Goal: Task Accomplishment & Management: Use online tool/utility

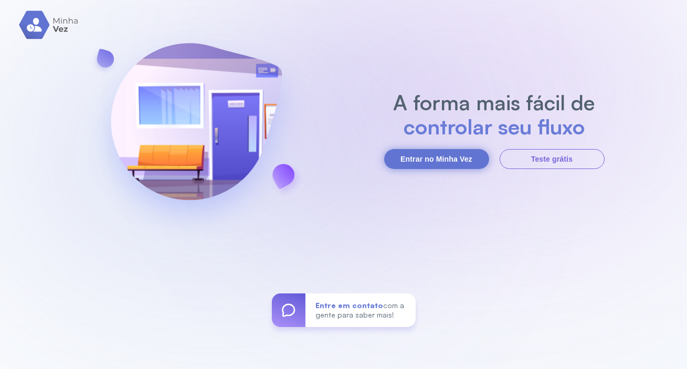
click at [434, 154] on button "Entrar no Minha Vez" at bounding box center [436, 159] width 105 height 20
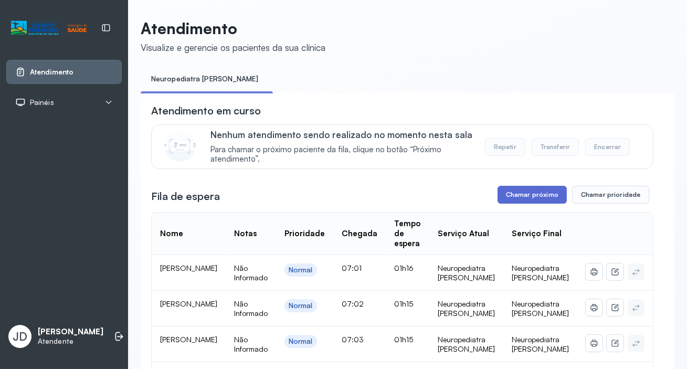
click at [533, 194] on button "Chamar próximo" at bounding box center [532, 195] width 69 height 18
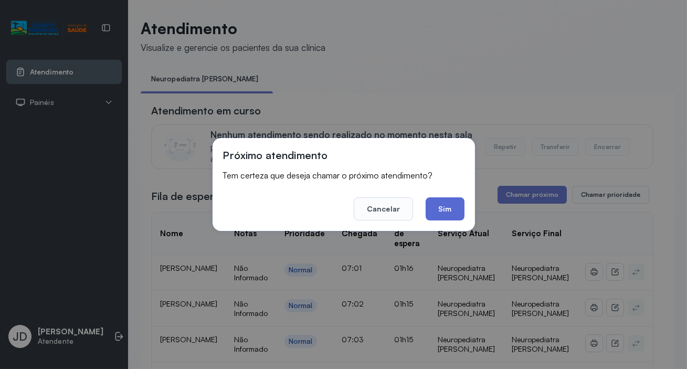
click at [444, 207] on button "Sim" at bounding box center [445, 208] width 38 height 23
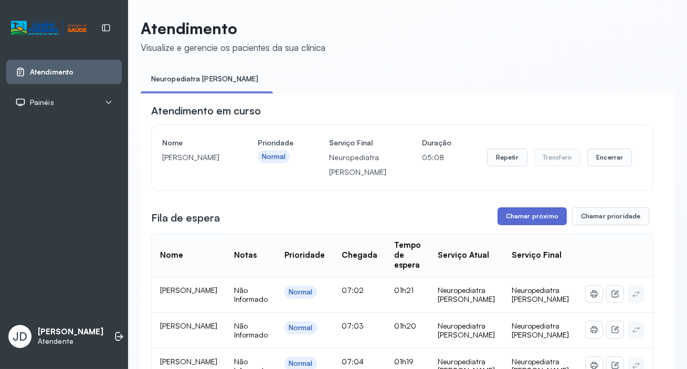
click at [510, 218] on button "Chamar próximo" at bounding box center [532, 216] width 69 height 18
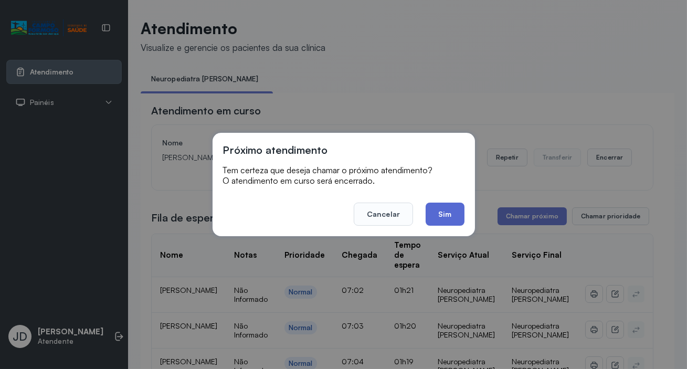
click at [445, 214] on button "Sim" at bounding box center [445, 214] width 38 height 23
